Goal: Find specific page/section: Find specific page/section

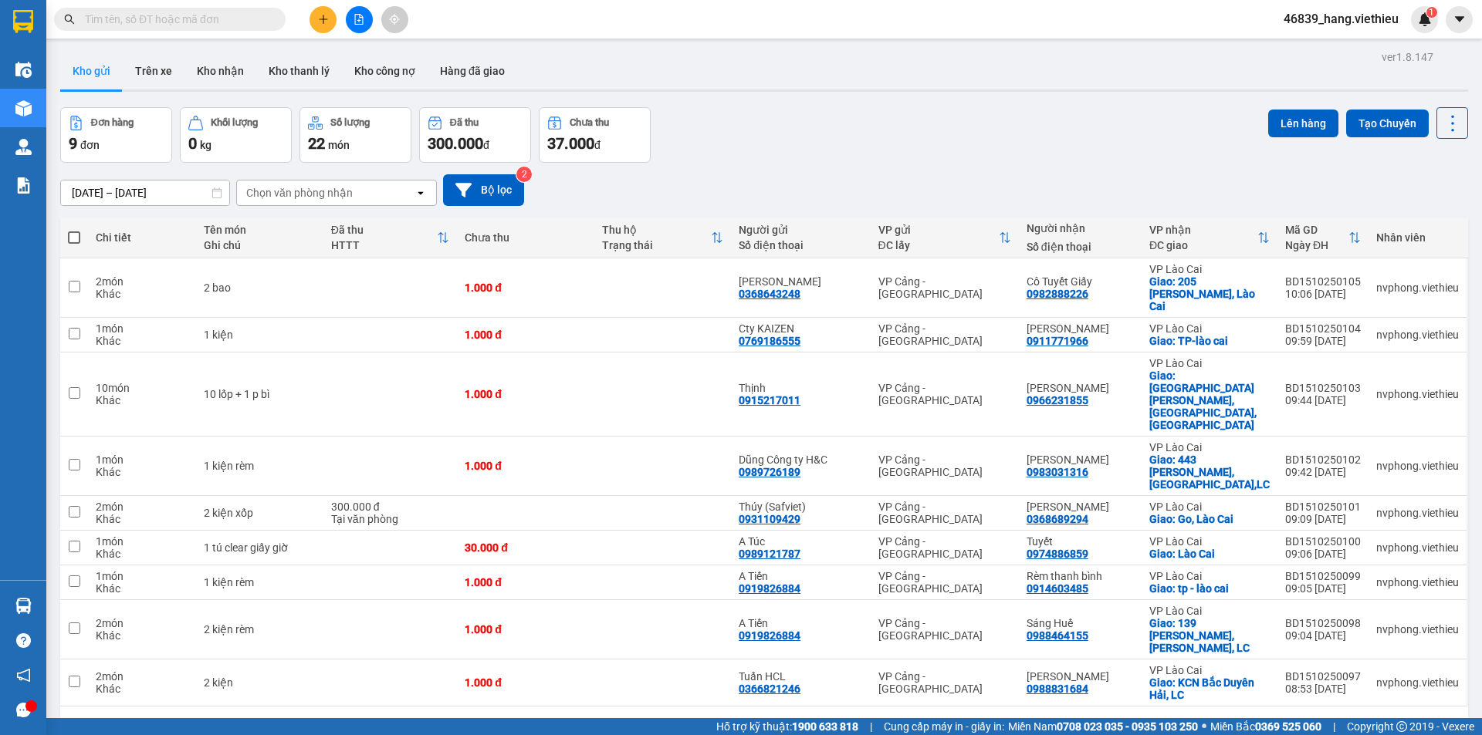
drag, startPoint x: 154, startPoint y: 23, endPoint x: 98, endPoint y: 28, distance: 56.5
click at [115, 28] on span at bounding box center [170, 19] width 232 height 23
click at [216, 13] on input "text" at bounding box center [176, 19] width 182 height 17
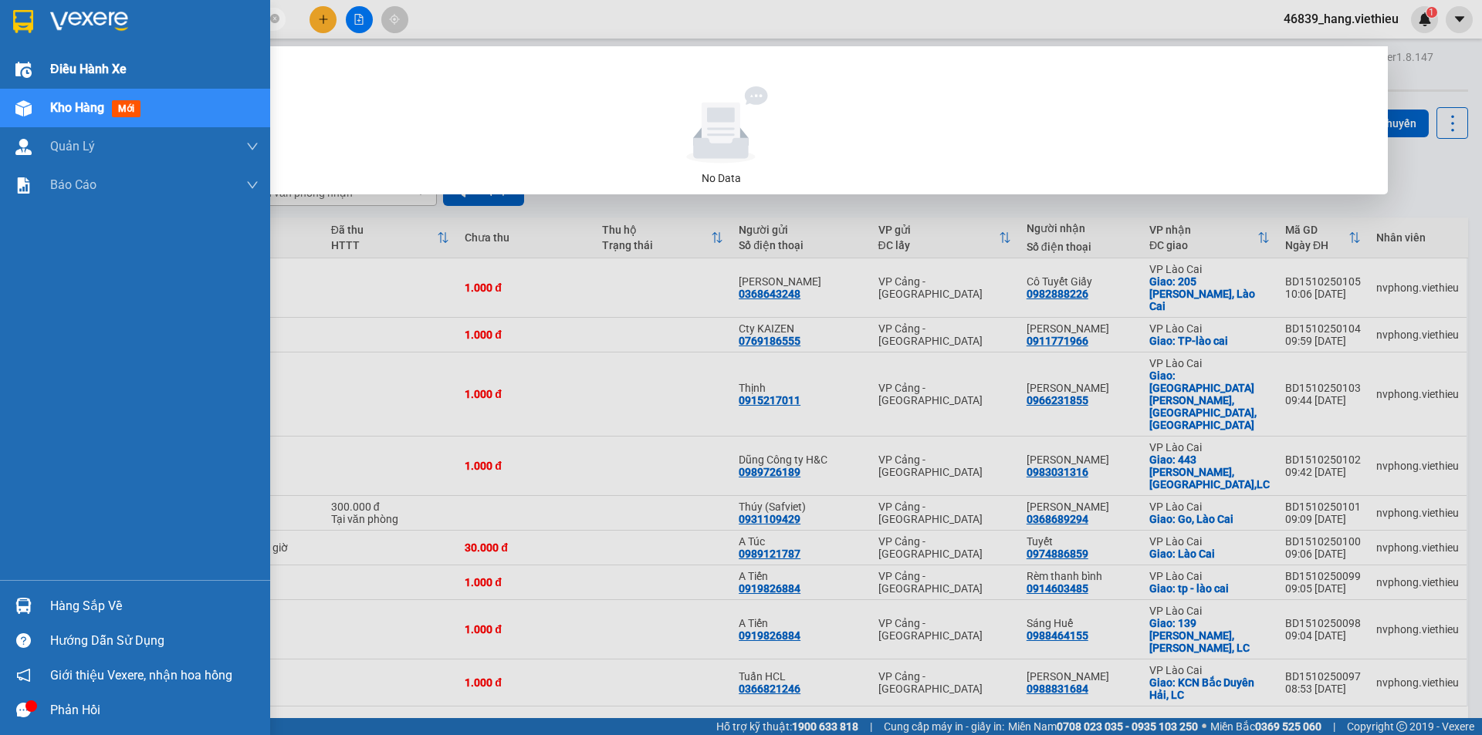
click at [83, 70] on span "Điều hành xe" at bounding box center [88, 68] width 76 height 19
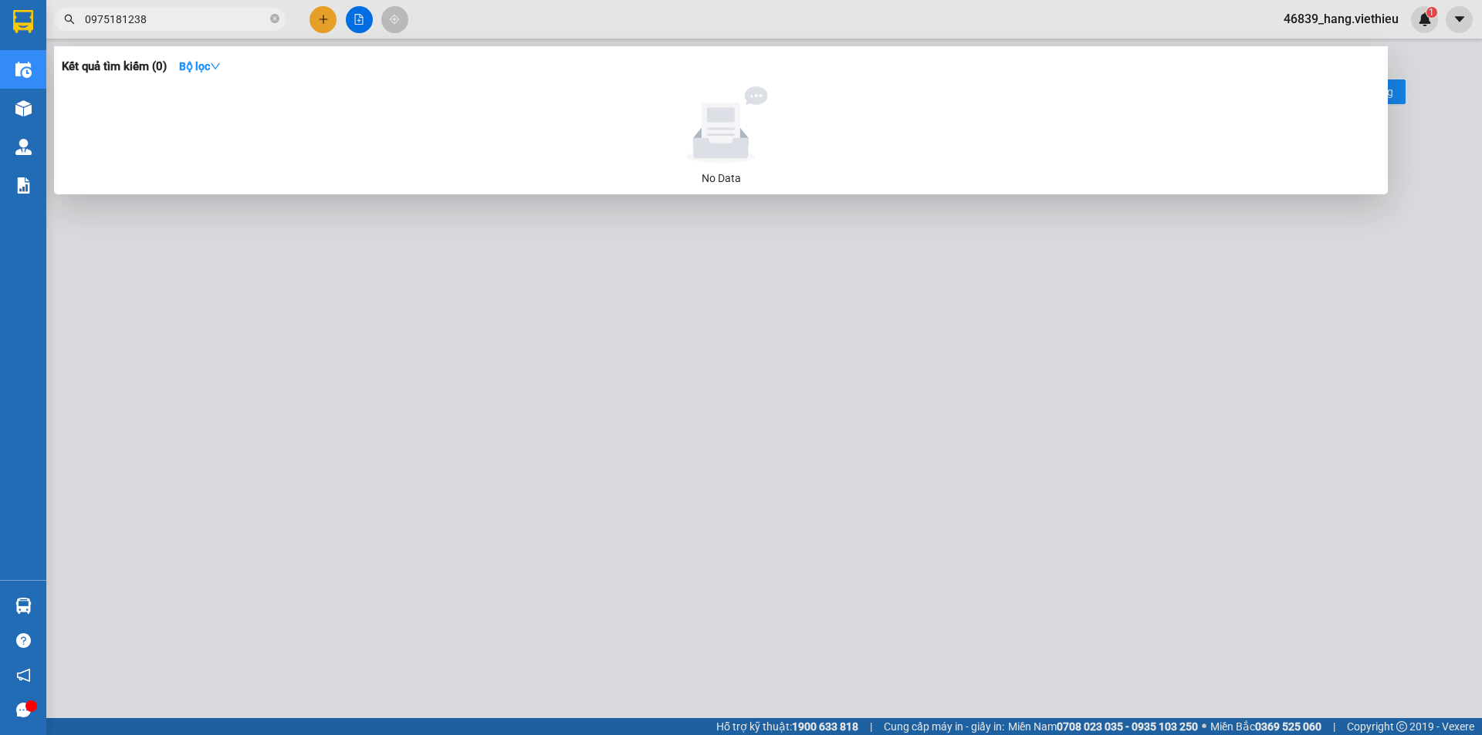
click at [938, 260] on div at bounding box center [741, 367] width 1482 height 735
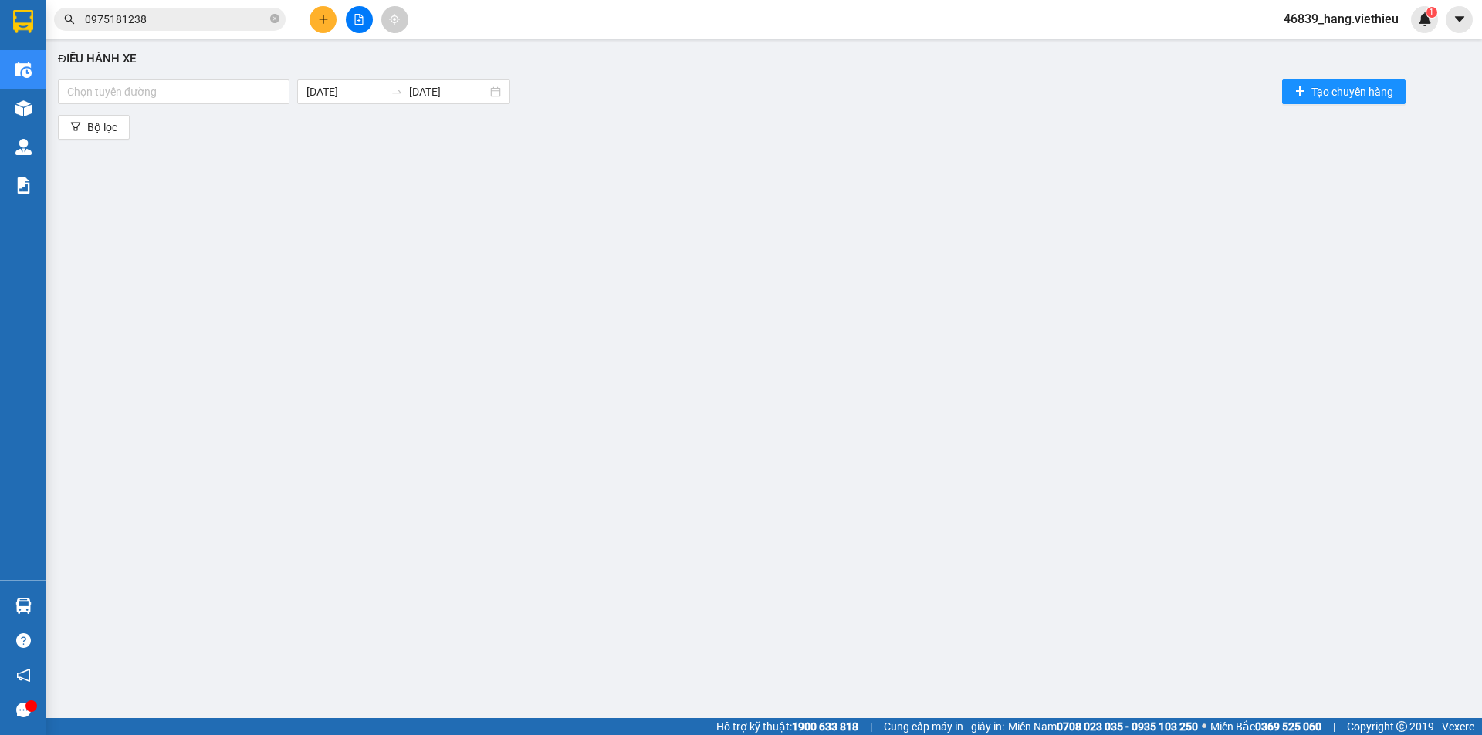
click at [201, 25] on input "0975181238" at bounding box center [176, 19] width 182 height 17
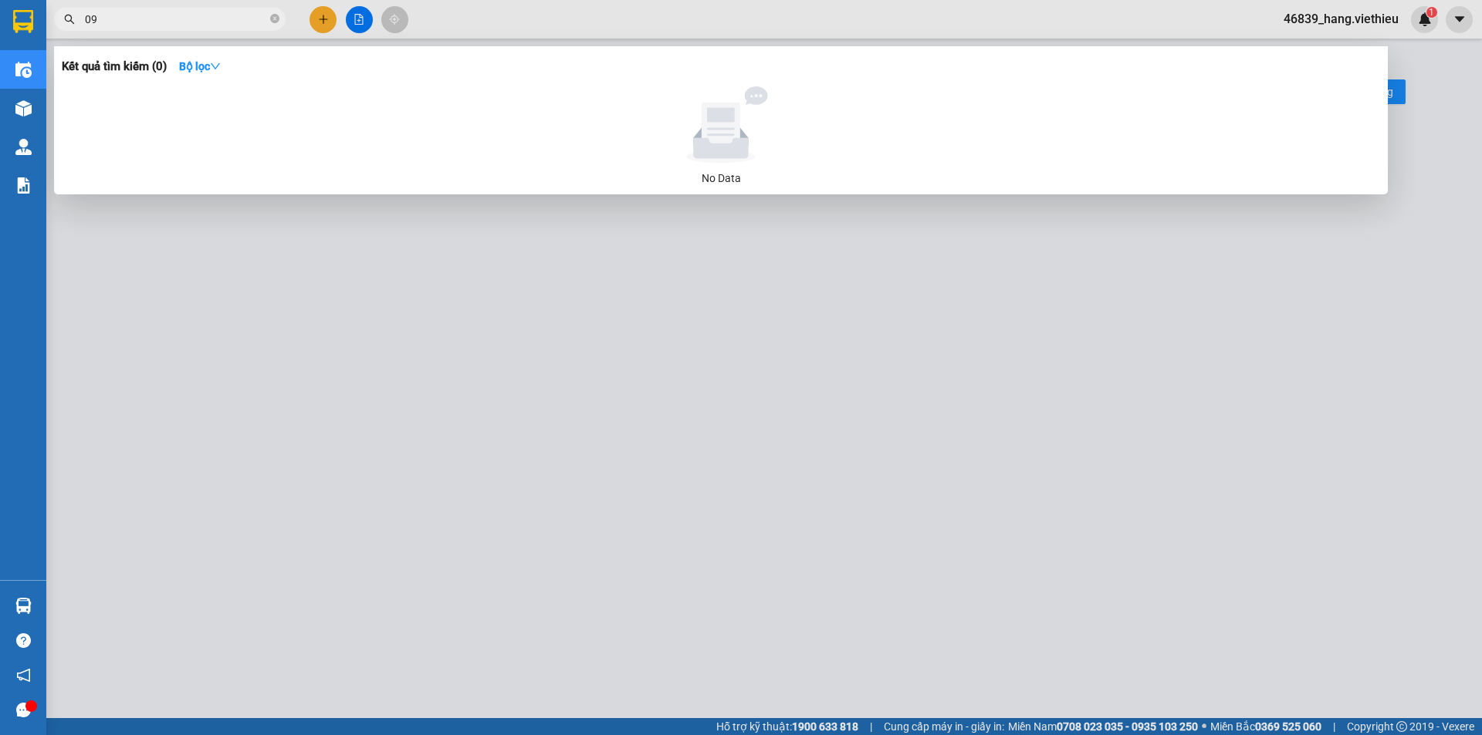
type input "0"
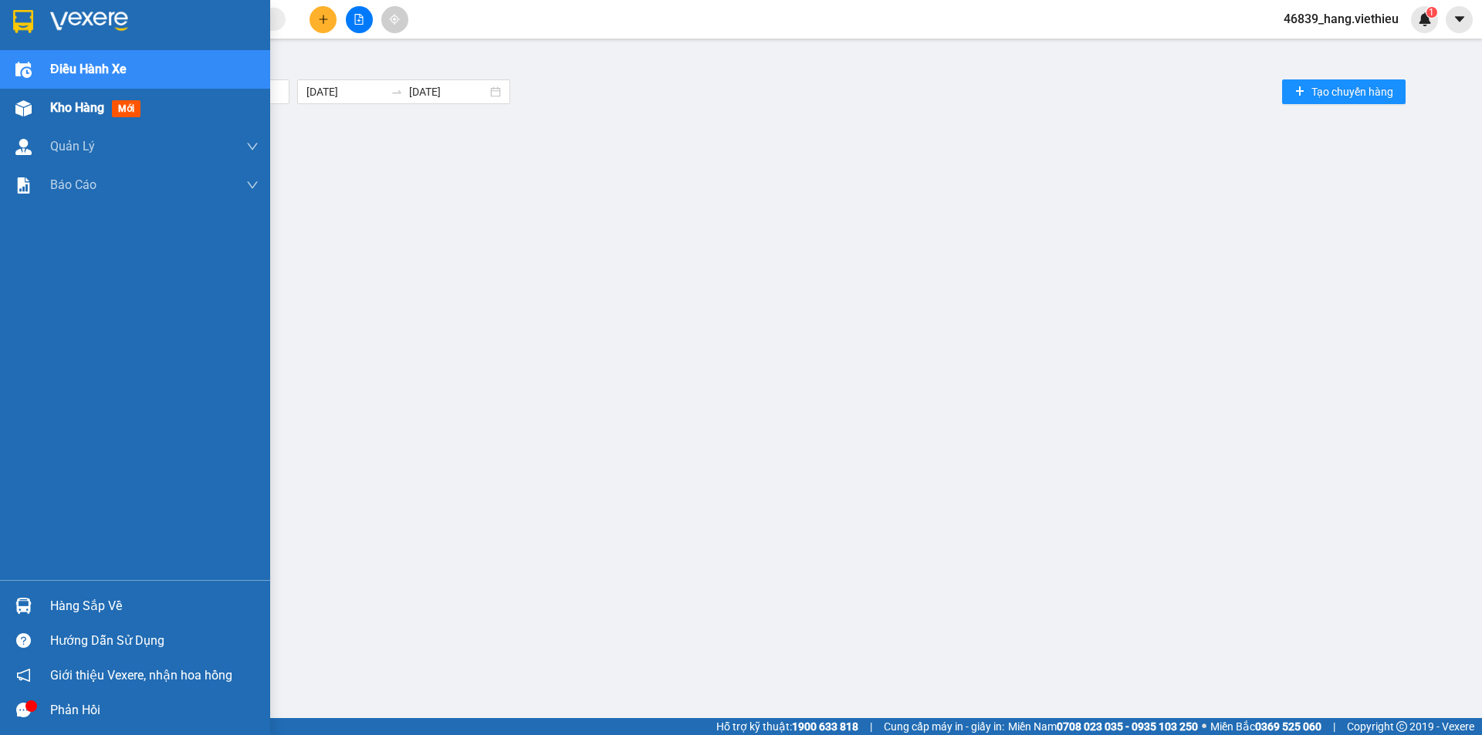
click at [88, 115] on span "Kho hàng" at bounding box center [77, 107] width 54 height 15
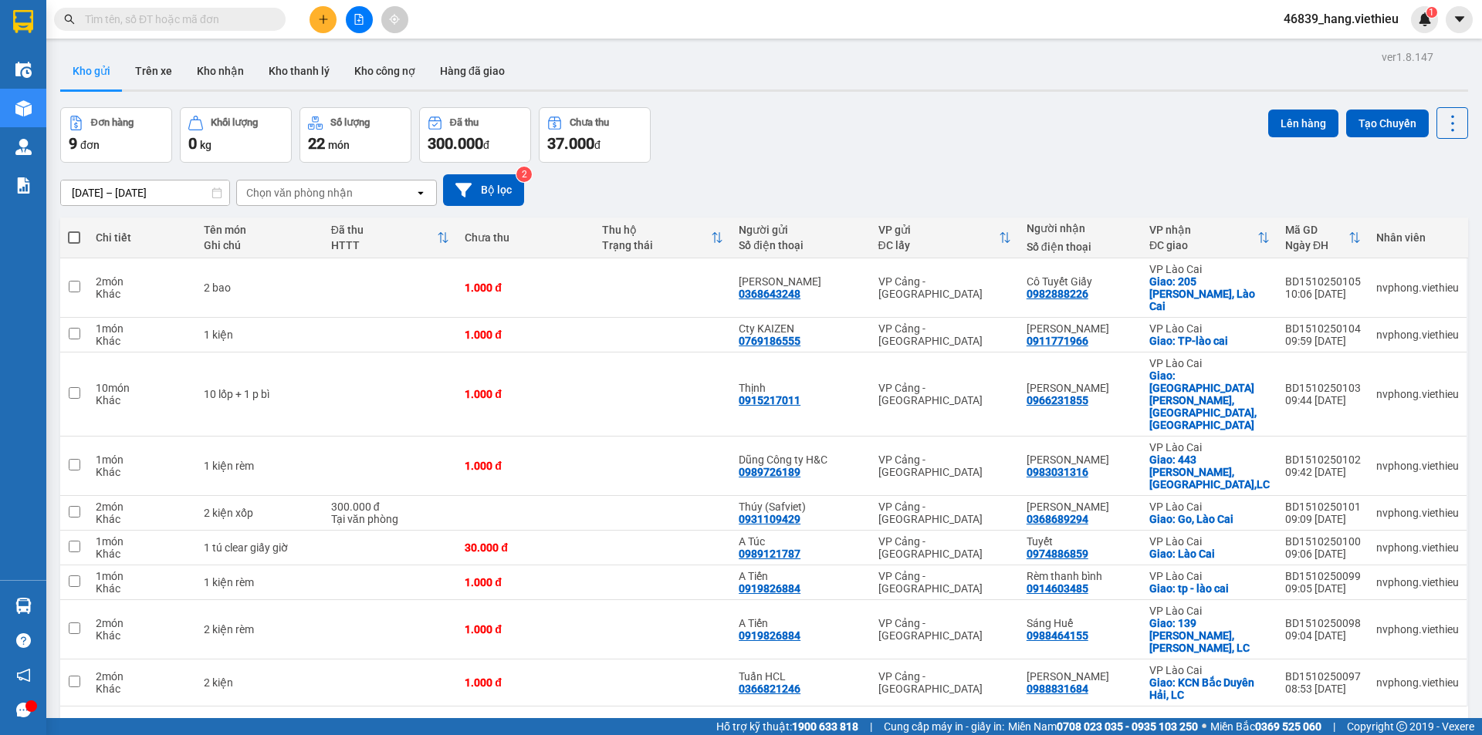
click at [1145, 132] on div "Đơn hàng 9 đơn Khối lượng 0 kg Số lượng 22 món Đã thu 300.000 đ Chưa thu 37.000…" at bounding box center [764, 135] width 1408 height 56
